Goal: Manage account settings

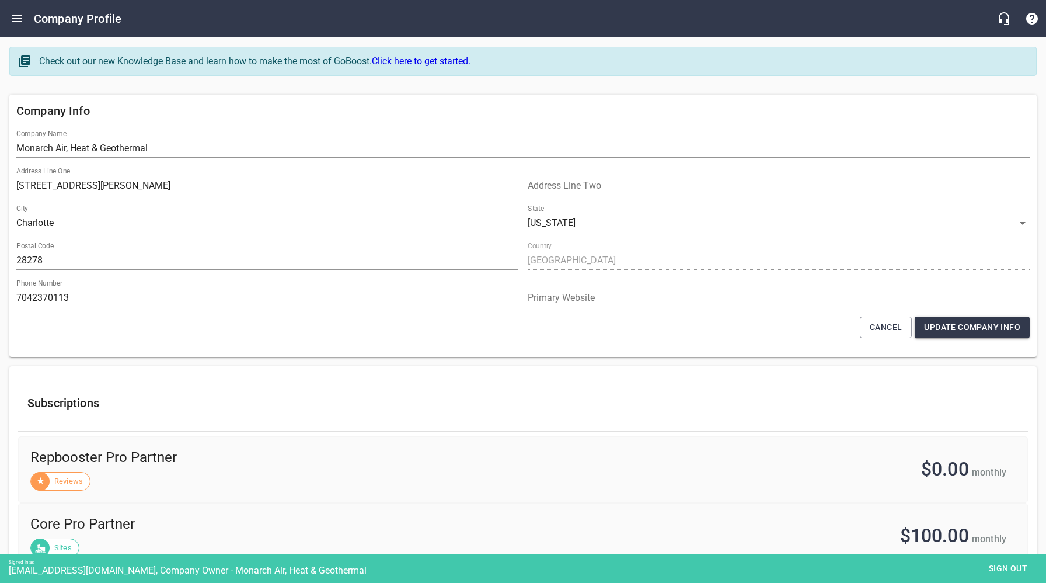
select select "[US_STATE]"
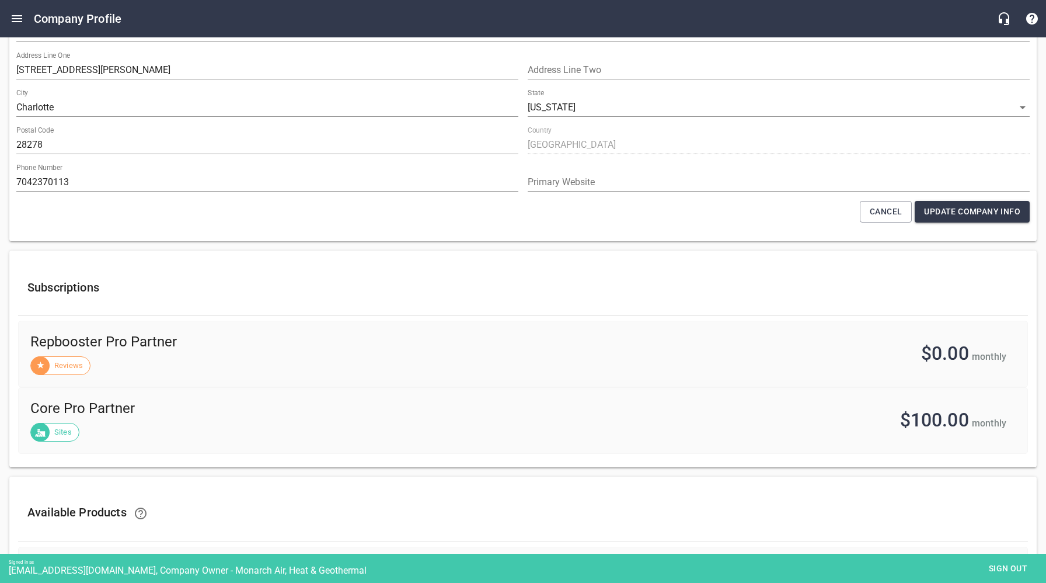
scroll to position [415, 0]
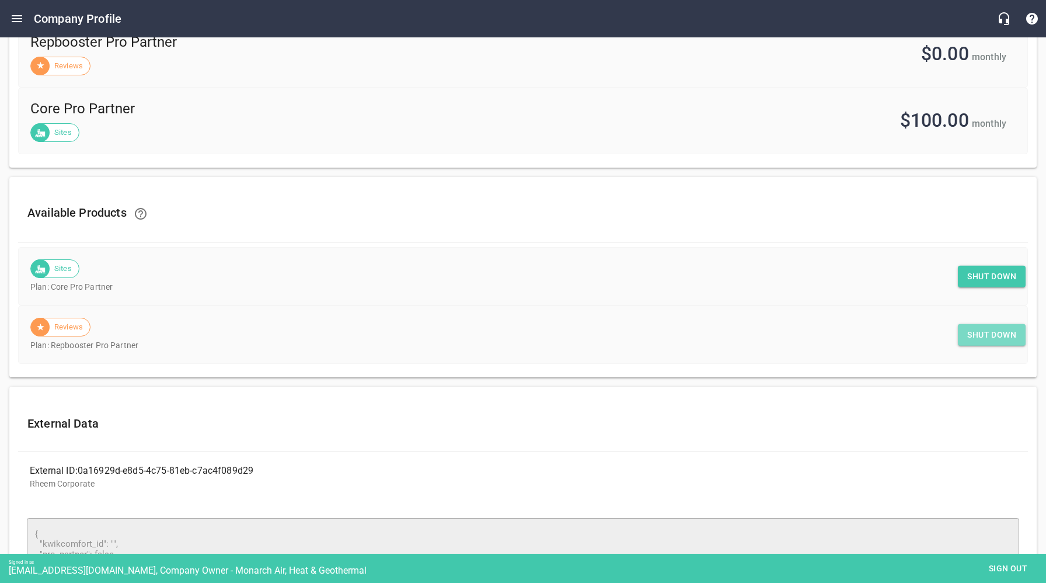
click at [986, 334] on span "Shut down" at bounding box center [991, 335] width 49 height 15
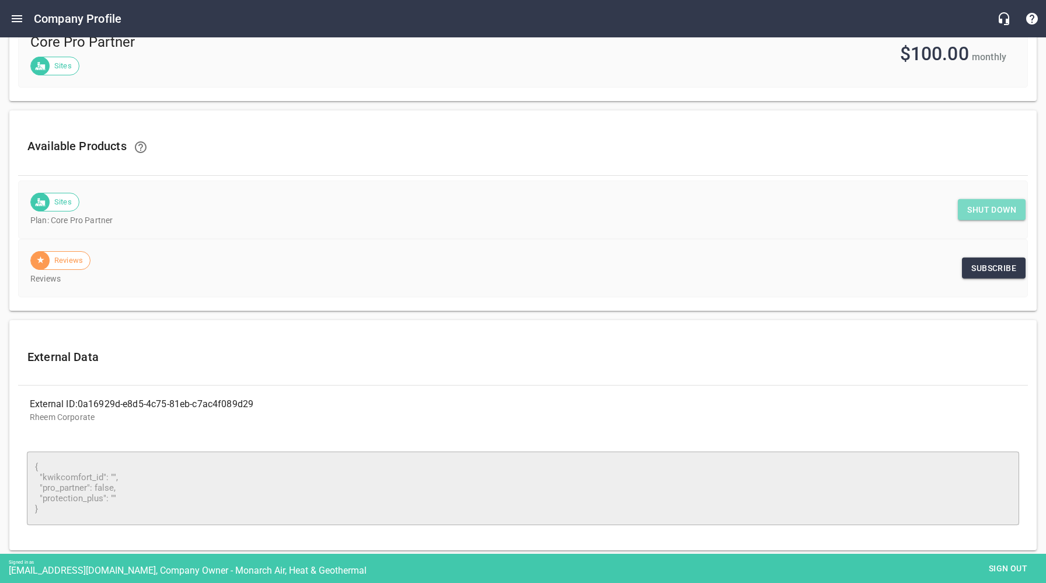
click at [986, 210] on span "Shut down" at bounding box center [991, 210] width 49 height 15
drag, startPoint x: 1016, startPoint y: 573, endPoint x: 1005, endPoint y: 569, distance: 12.6
click at [1016, 573] on span "Sign out" at bounding box center [1008, 568] width 49 height 15
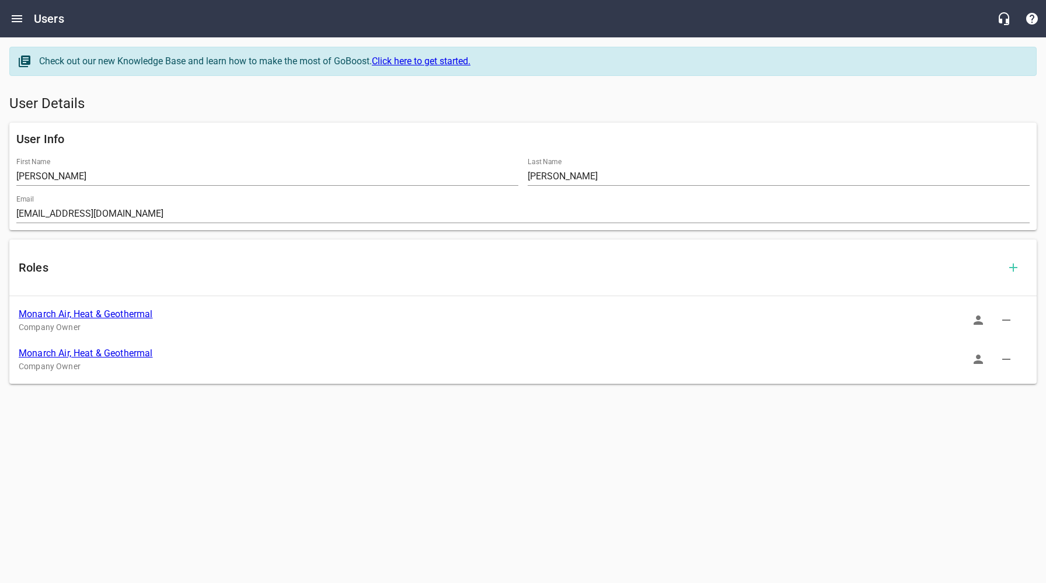
click at [96, 316] on link "Monarch Air, Heat & Geothermal" at bounding box center [86, 313] width 134 height 11
